Goal: Information Seeking & Learning: Check status

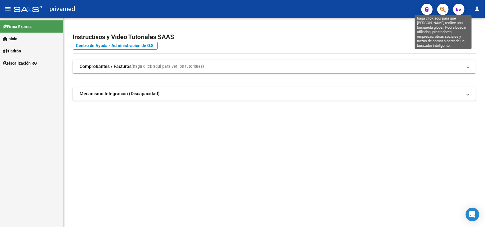
click at [443, 9] on icon "button" at bounding box center [443, 9] width 6 height 7
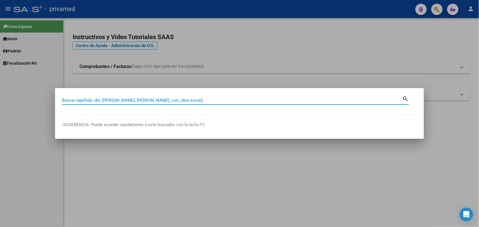
paste input "27234461333"
type input "27234461333"
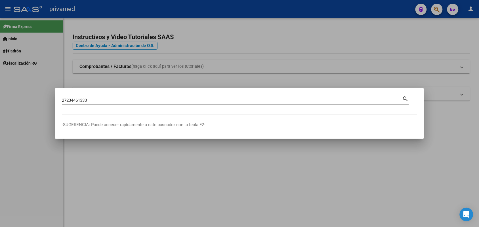
drag, startPoint x: 401, startPoint y: 97, endPoint x: 405, endPoint y: 97, distance: 3.5
click at [402, 97] on div "27234461333 Buscar (apellido, dni, cuil, [PERSON_NAME], cuit, obra social)" at bounding box center [232, 100] width 341 height 9
click at [405, 97] on mat-icon "search" at bounding box center [406, 98] width 7 height 7
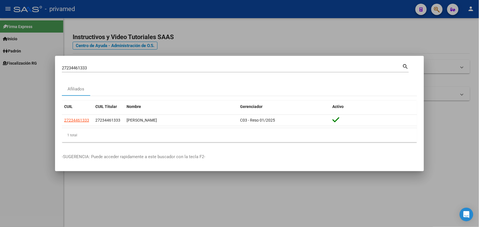
click at [473, 138] on div at bounding box center [239, 113] width 479 height 227
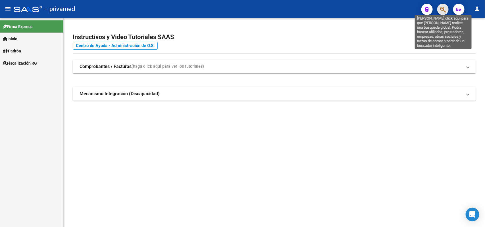
click at [442, 9] on icon "button" at bounding box center [443, 9] width 6 height 7
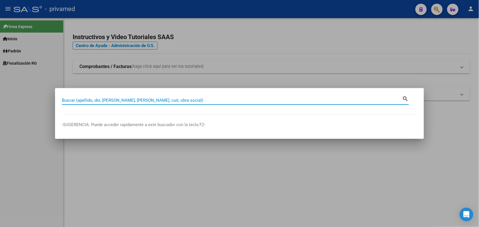
paste input "23283633209"
type input "23283633209"
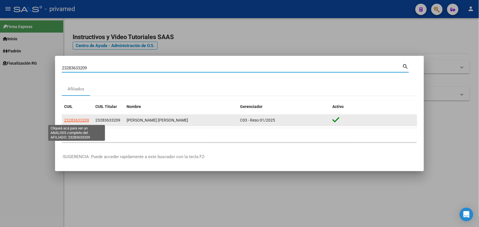
click at [83, 122] on span "23283633209" at bounding box center [76, 120] width 25 height 5
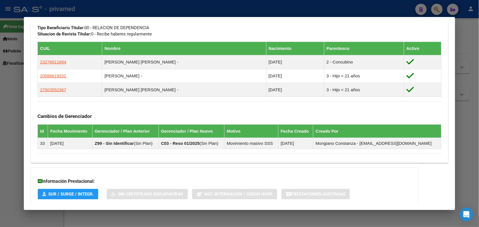
scroll to position [335, 0]
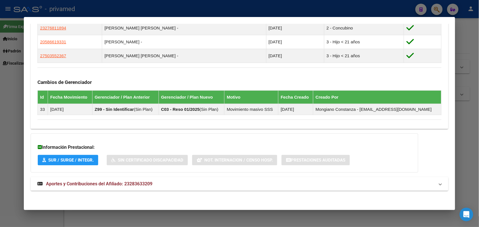
click at [225, 184] on mat-panel-title "Aportes y Contribuciones del Afiliado: 23283633209" at bounding box center [235, 184] width 397 height 7
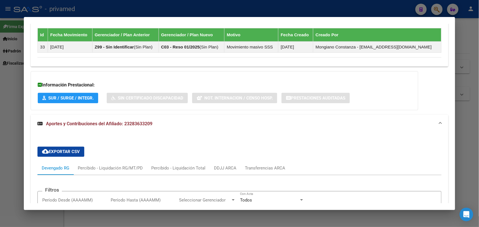
scroll to position [558, 0]
